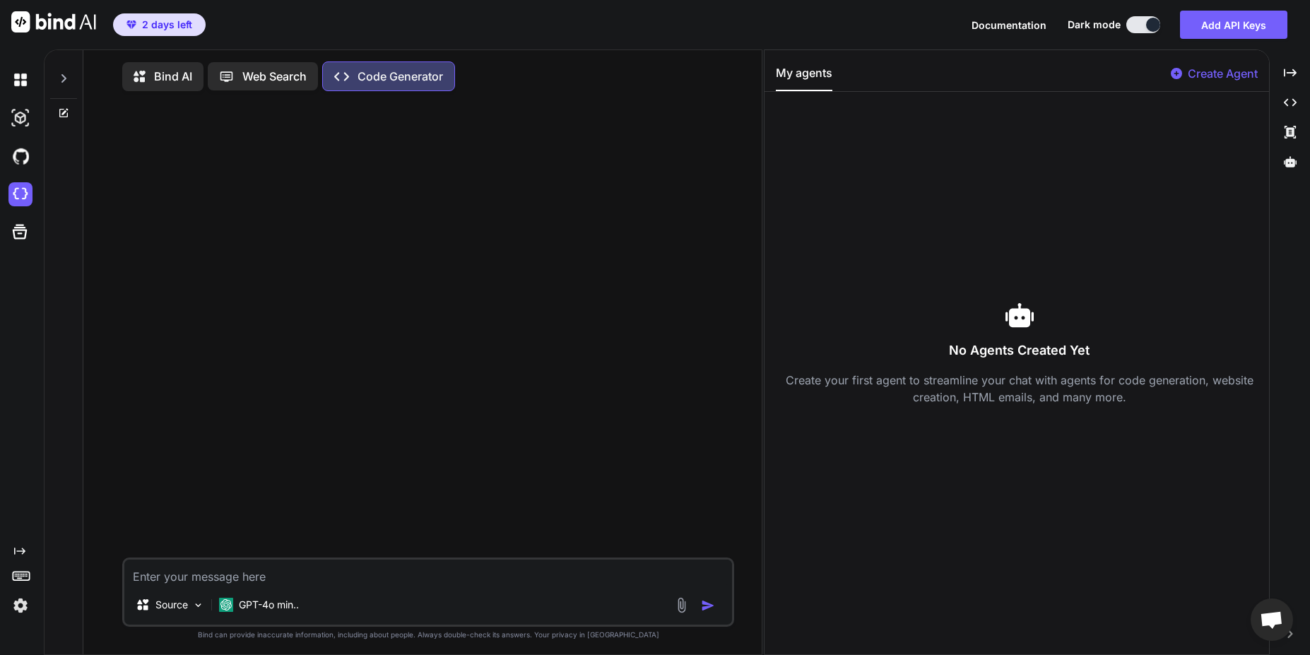
type textarea "x"
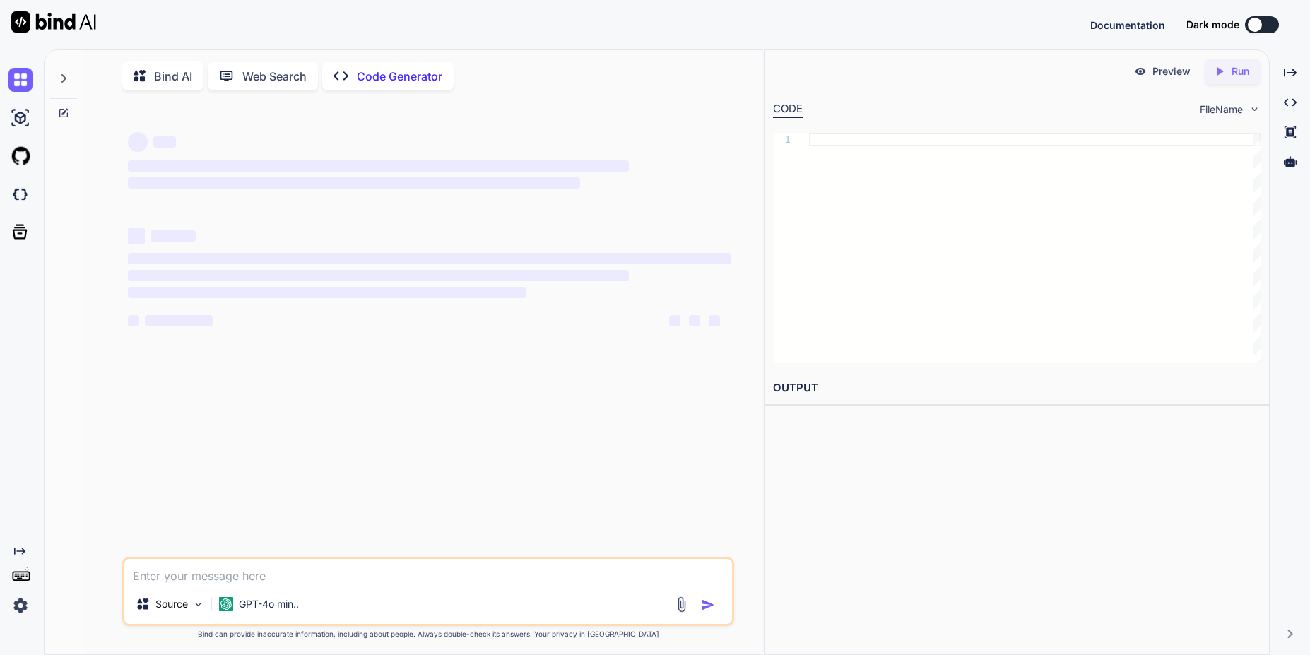
click at [19, 606] on img at bounding box center [20, 606] width 24 height 24
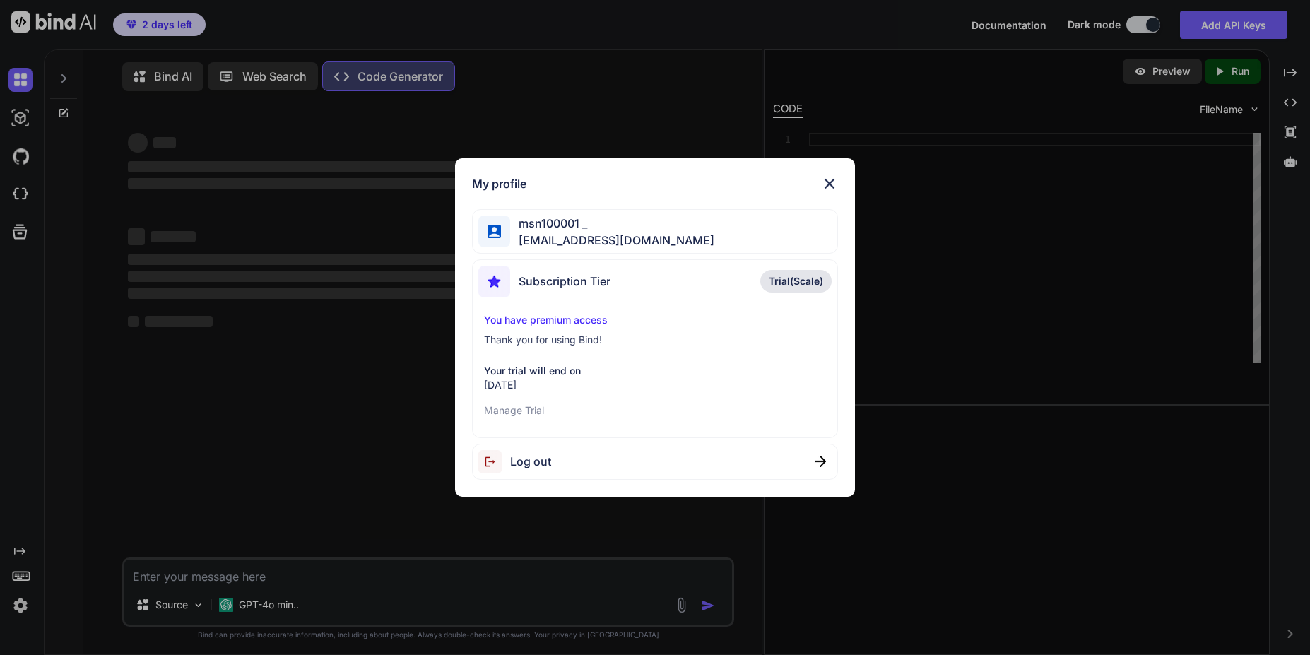
type textarea "x"
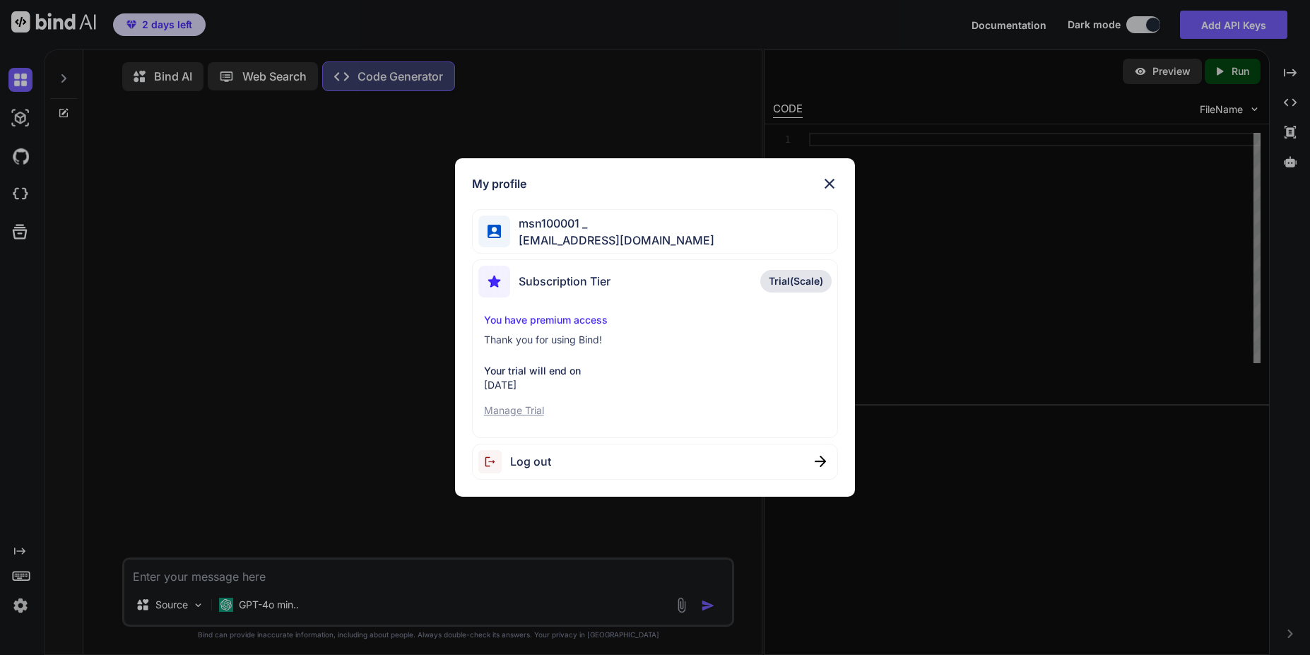
click at [796, 287] on span "Trial(Scale)" at bounding box center [796, 281] width 54 height 14
click at [534, 411] on p "Manage Trial" at bounding box center [655, 410] width 342 height 14
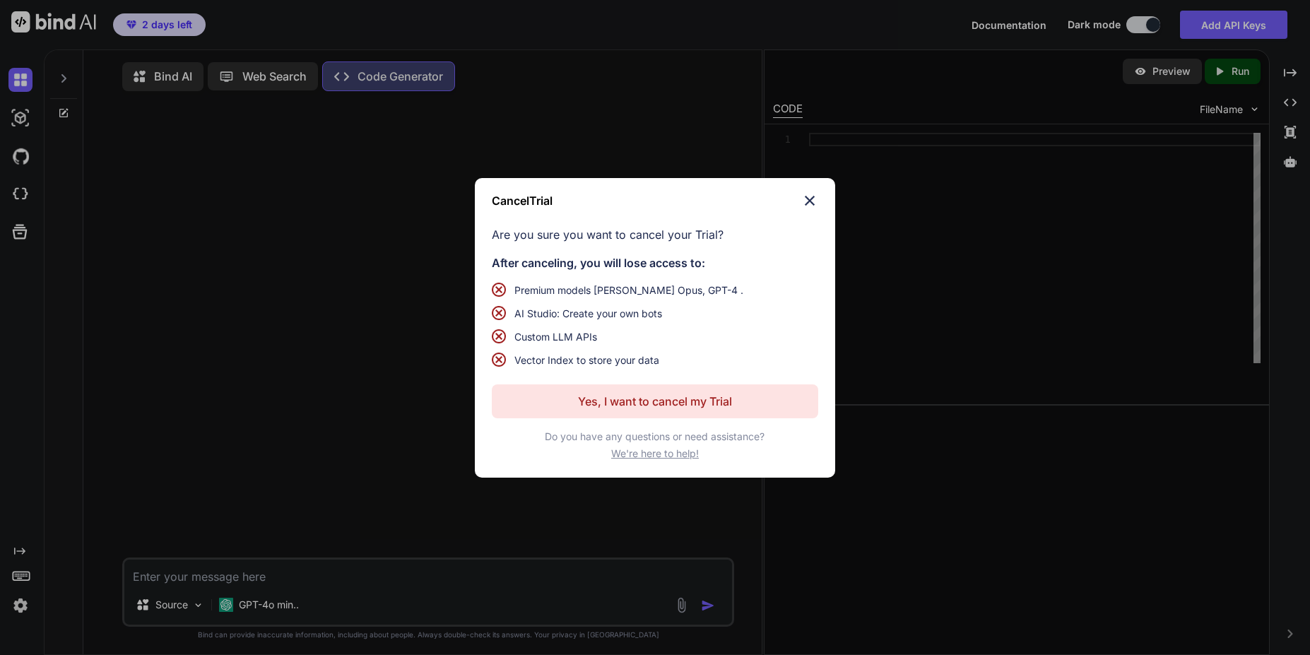
click at [815, 204] on img at bounding box center [809, 200] width 17 height 17
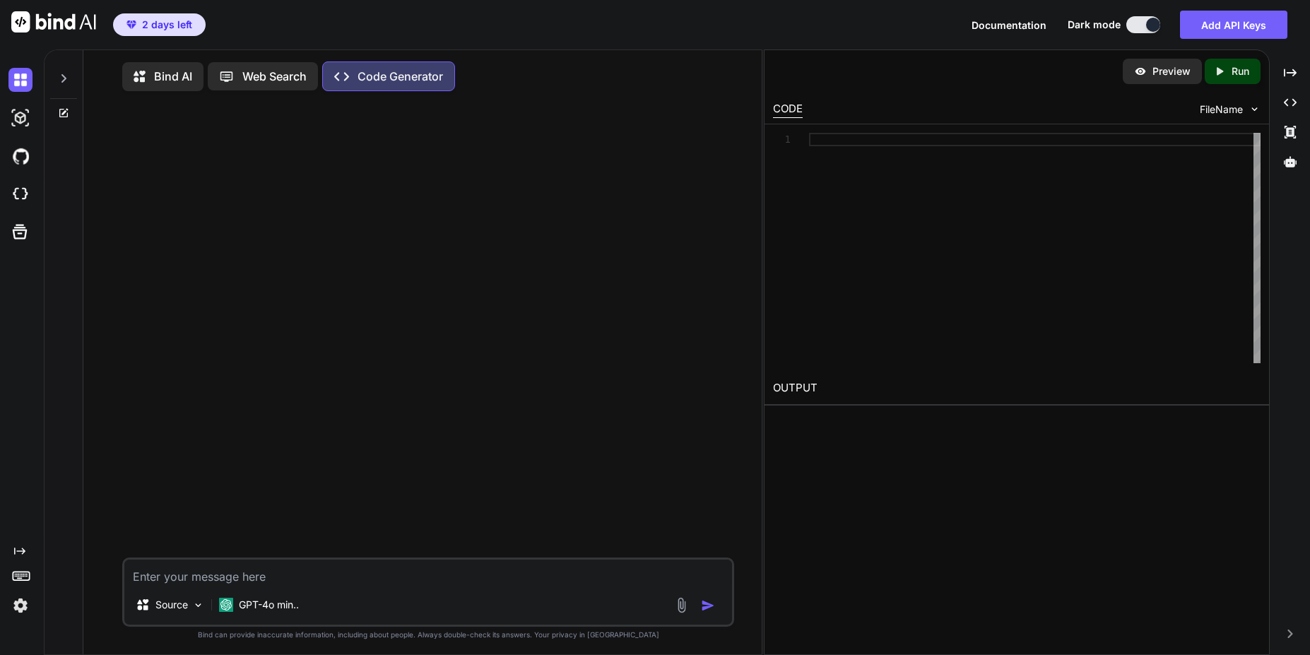
click at [24, 576] on icon at bounding box center [21, 575] width 20 height 20
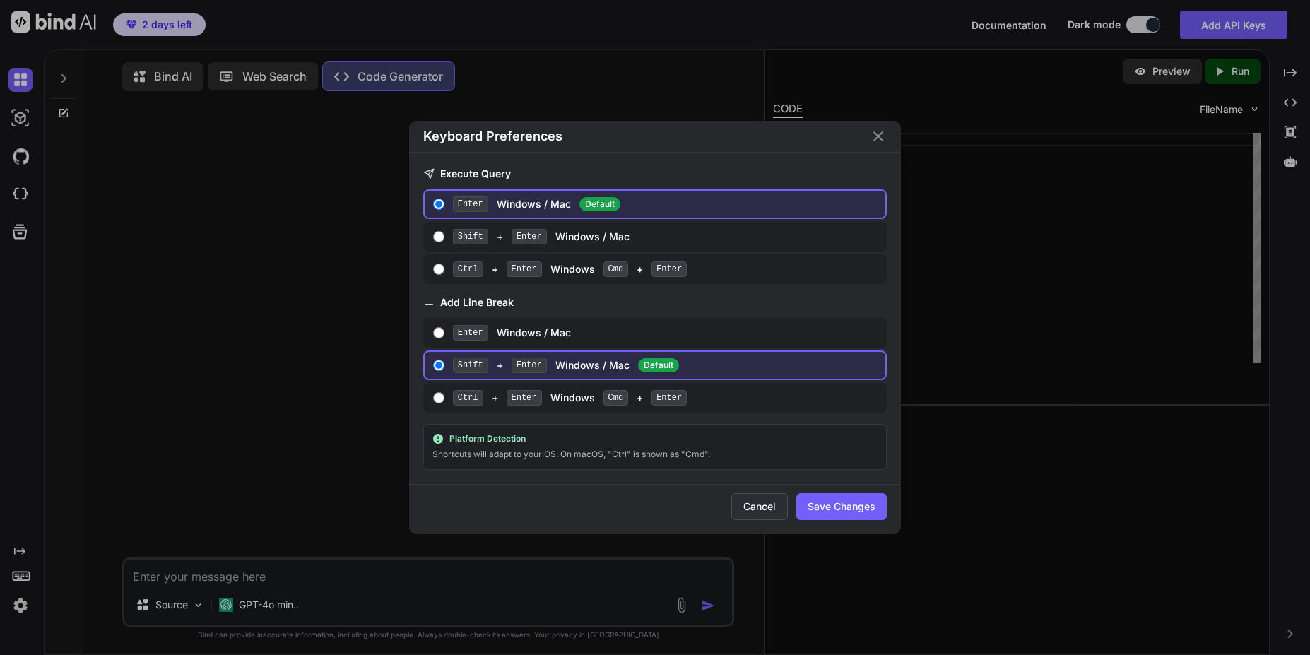
click at [767, 502] on button "Cancel" at bounding box center [759, 506] width 57 height 27
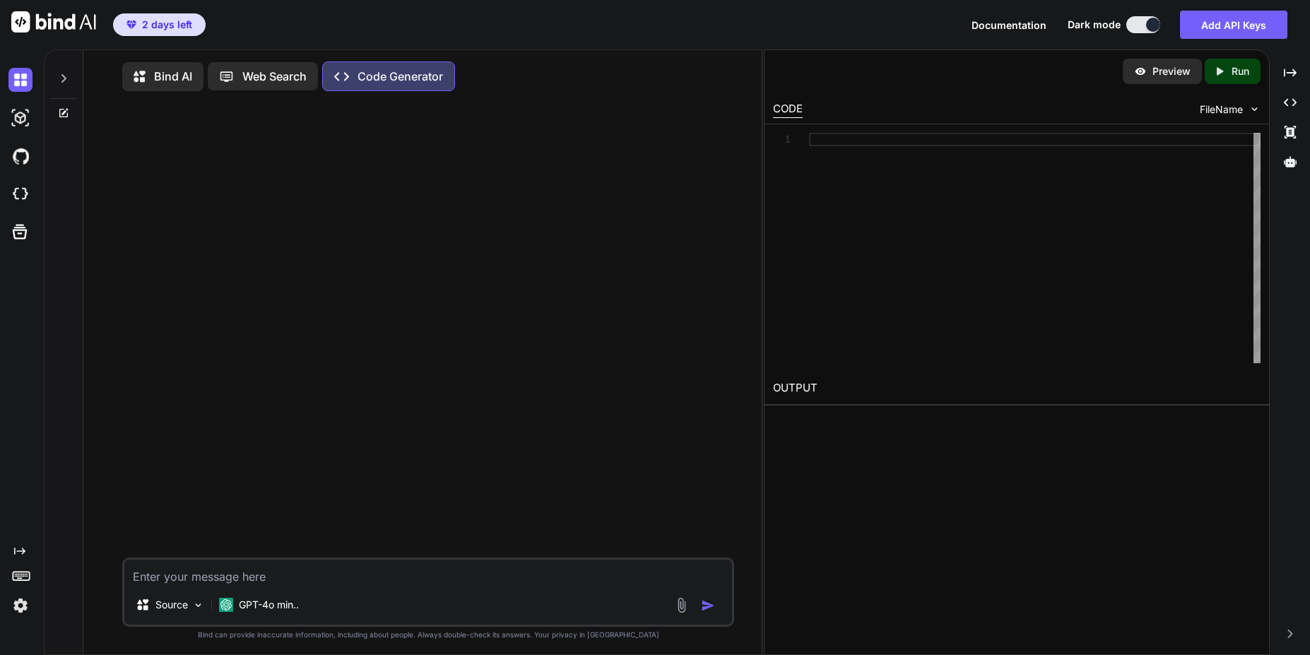
click at [17, 550] on icon "Created with Pixso." at bounding box center [19, 551] width 11 height 11
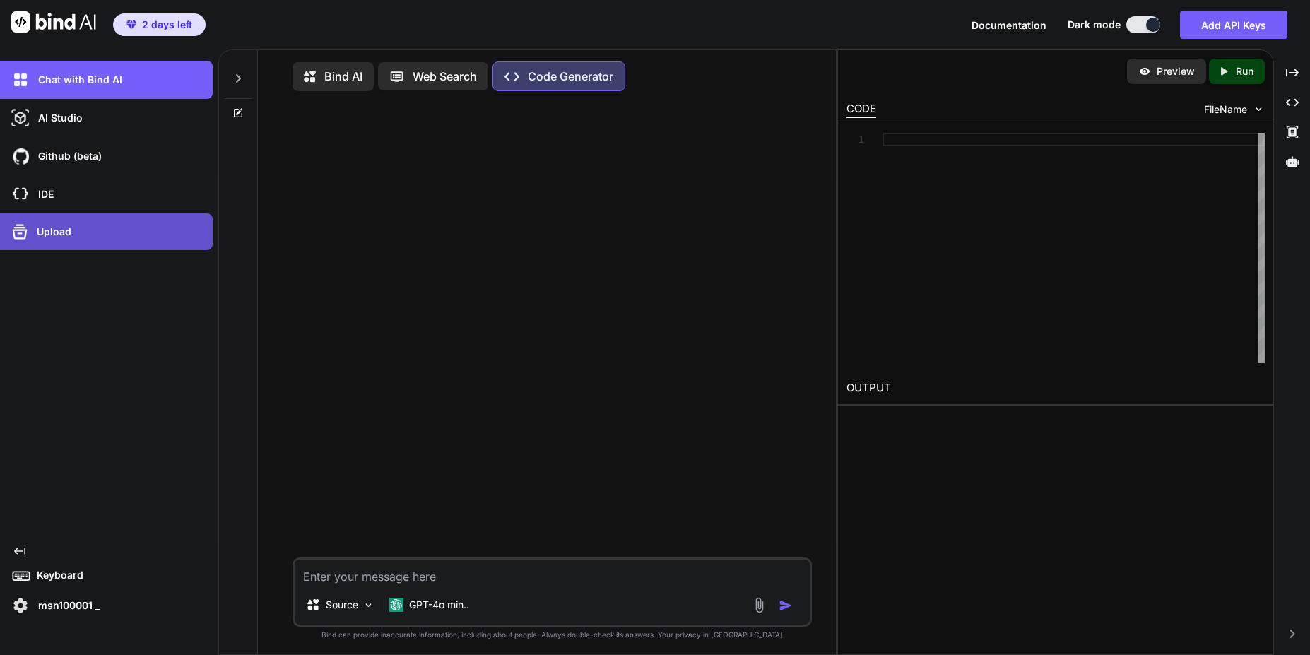
click at [64, 237] on p "Upload" at bounding box center [51, 232] width 40 height 14
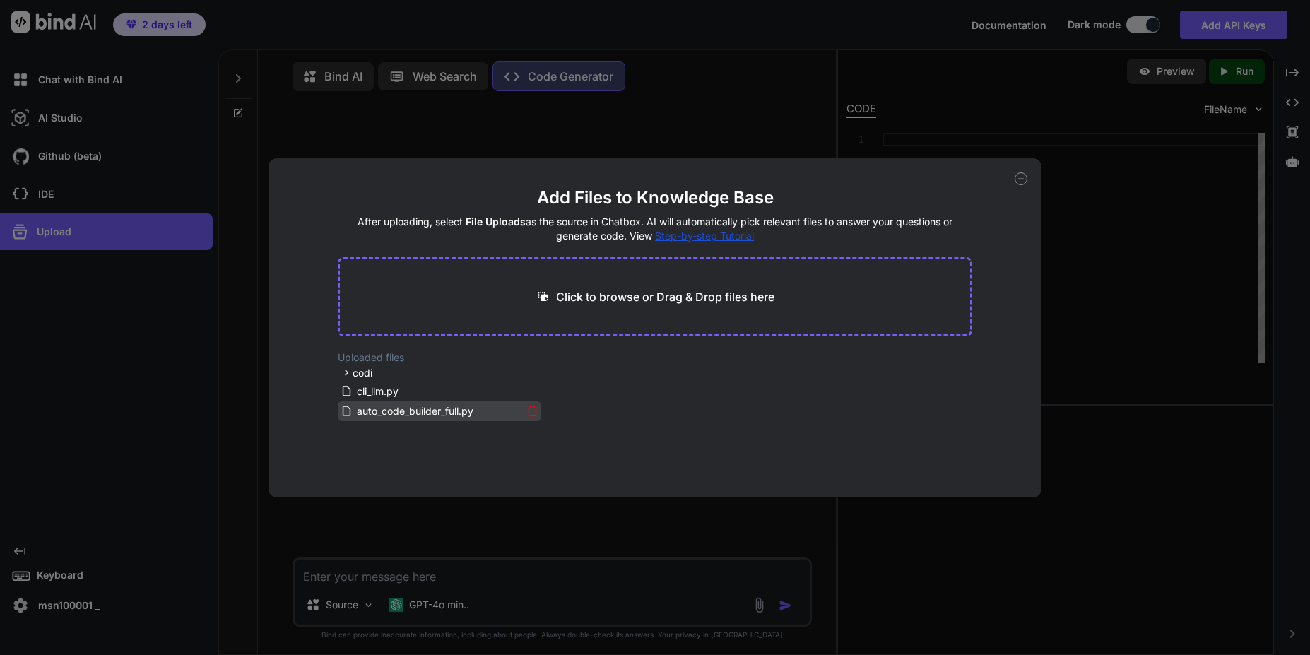
click at [365, 413] on span "auto_code_builder_full.py" at bounding box center [414, 411] width 119 height 17
click at [1012, 181] on div "Add Files to Knowledge Base After uploading, select File Uploads as the source …" at bounding box center [655, 327] width 772 height 339
click at [1021, 181] on icon at bounding box center [1021, 178] width 13 height 13
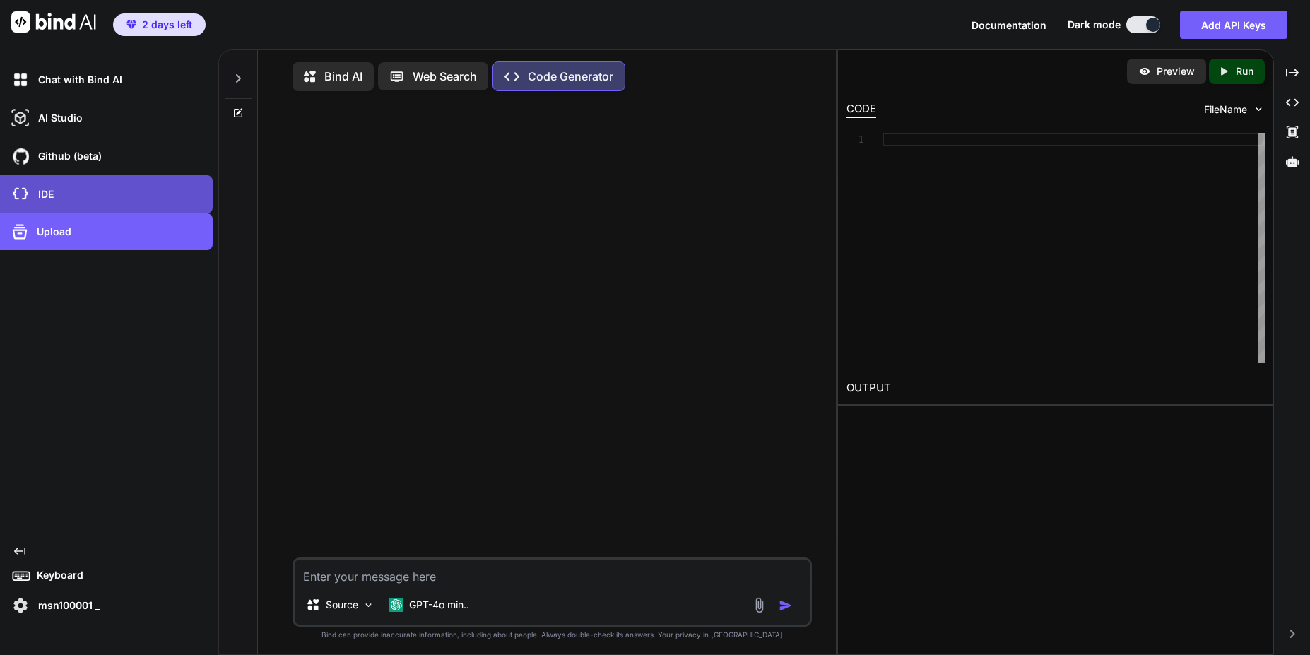
click at [104, 178] on div "IDE" at bounding box center [106, 194] width 213 height 38
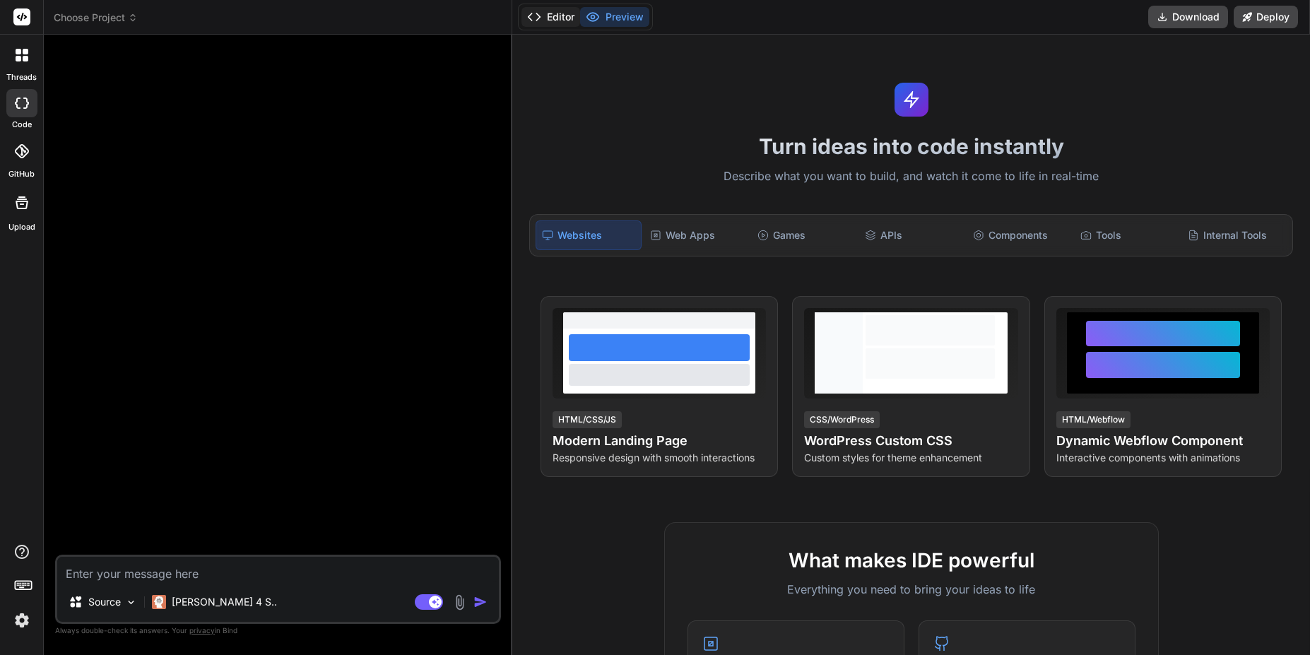
click at [561, 16] on button "Editor" at bounding box center [550, 17] width 59 height 20
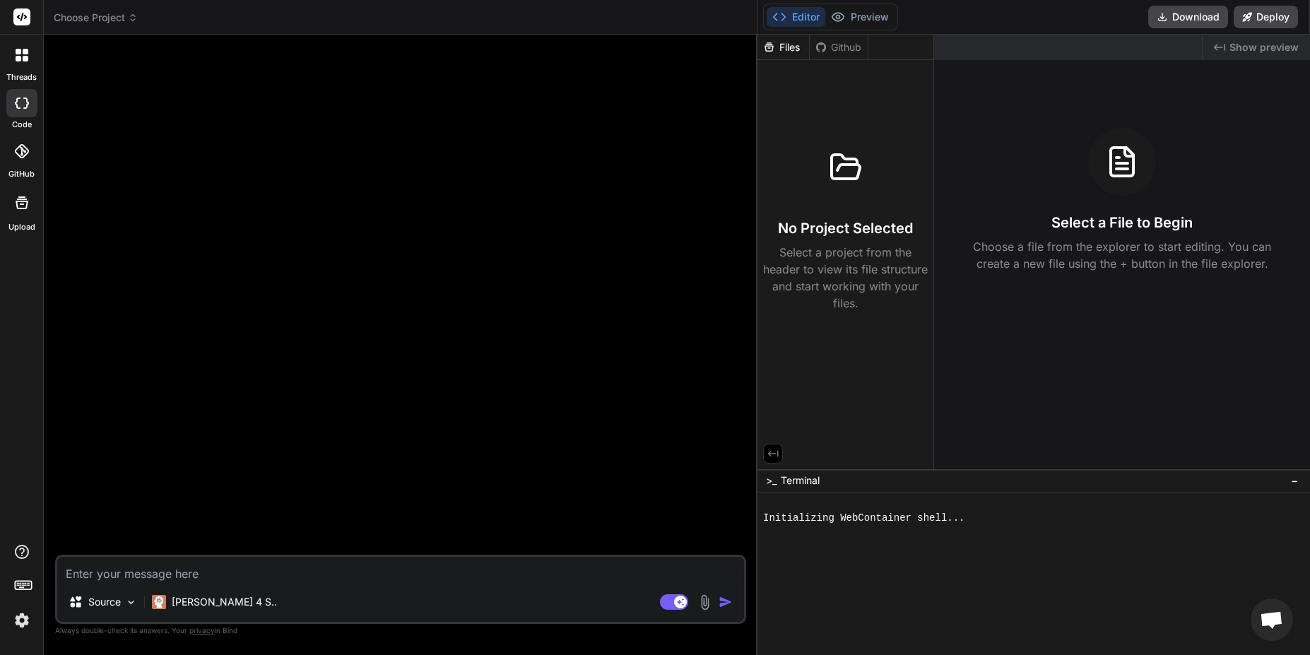
drag, startPoint x: 512, startPoint y: 82, endPoint x: 889, endPoint y: 110, distance: 378.3
click at [783, 107] on div "threads code GitHub Upload Choose Project Created with Pixso. Bind AI Web Searc…" at bounding box center [655, 327] width 1310 height 655
type textarea "x"
